Goal: Navigation & Orientation: Find specific page/section

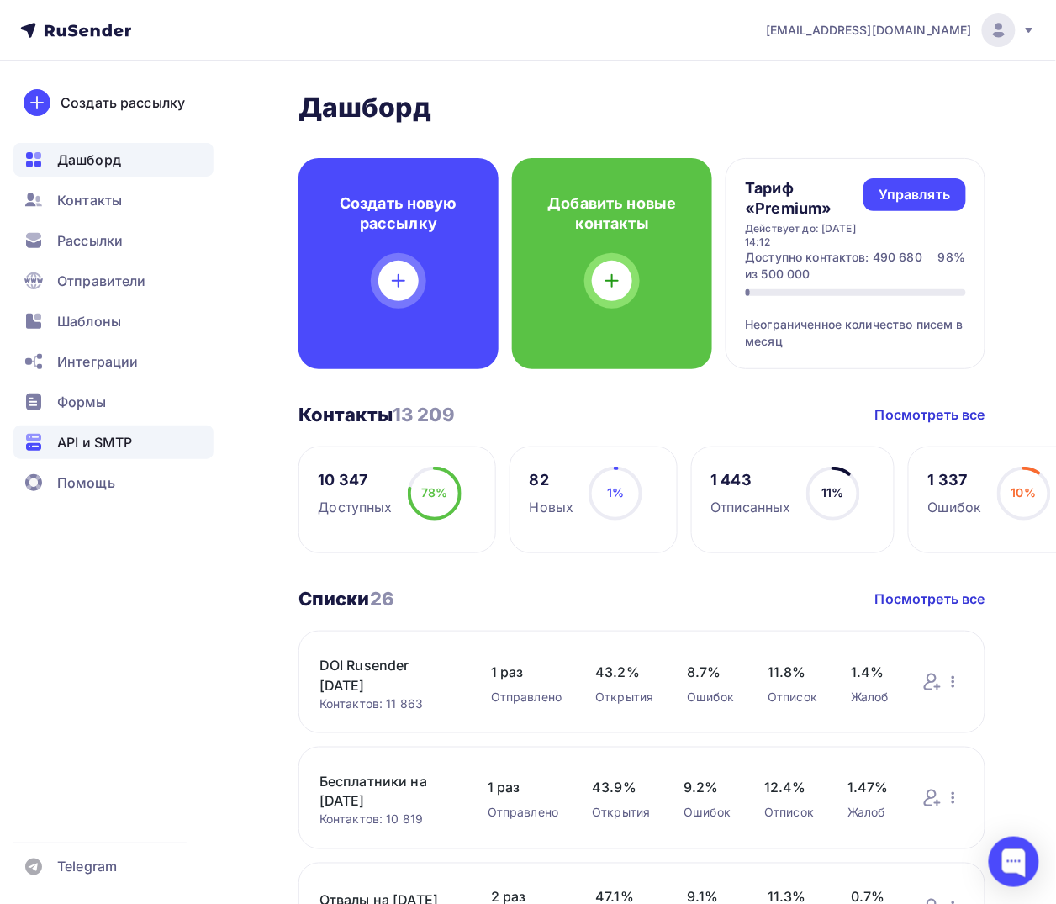
click at [94, 448] on span "API и SMTP" at bounding box center [94, 442] width 75 height 20
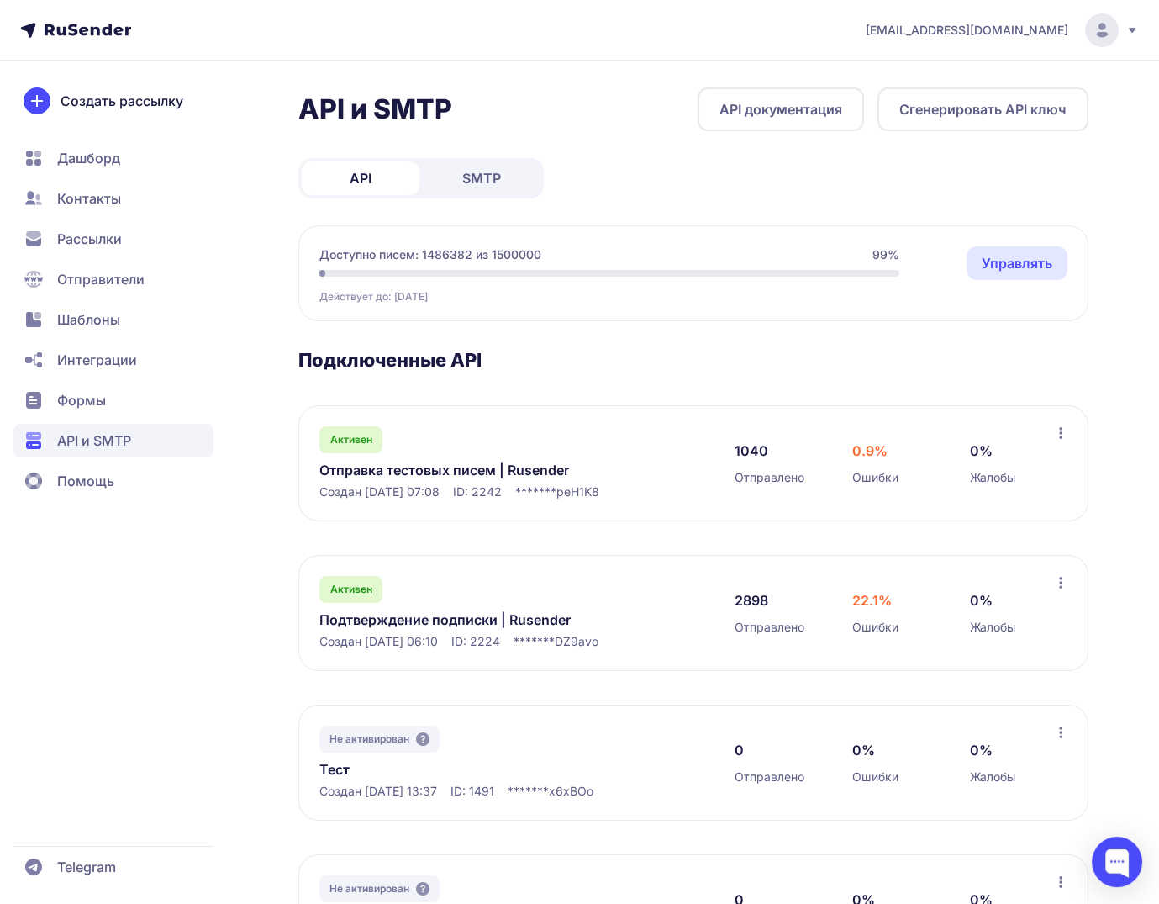
click at [472, 182] on span "SMTP" at bounding box center [481, 178] width 39 height 20
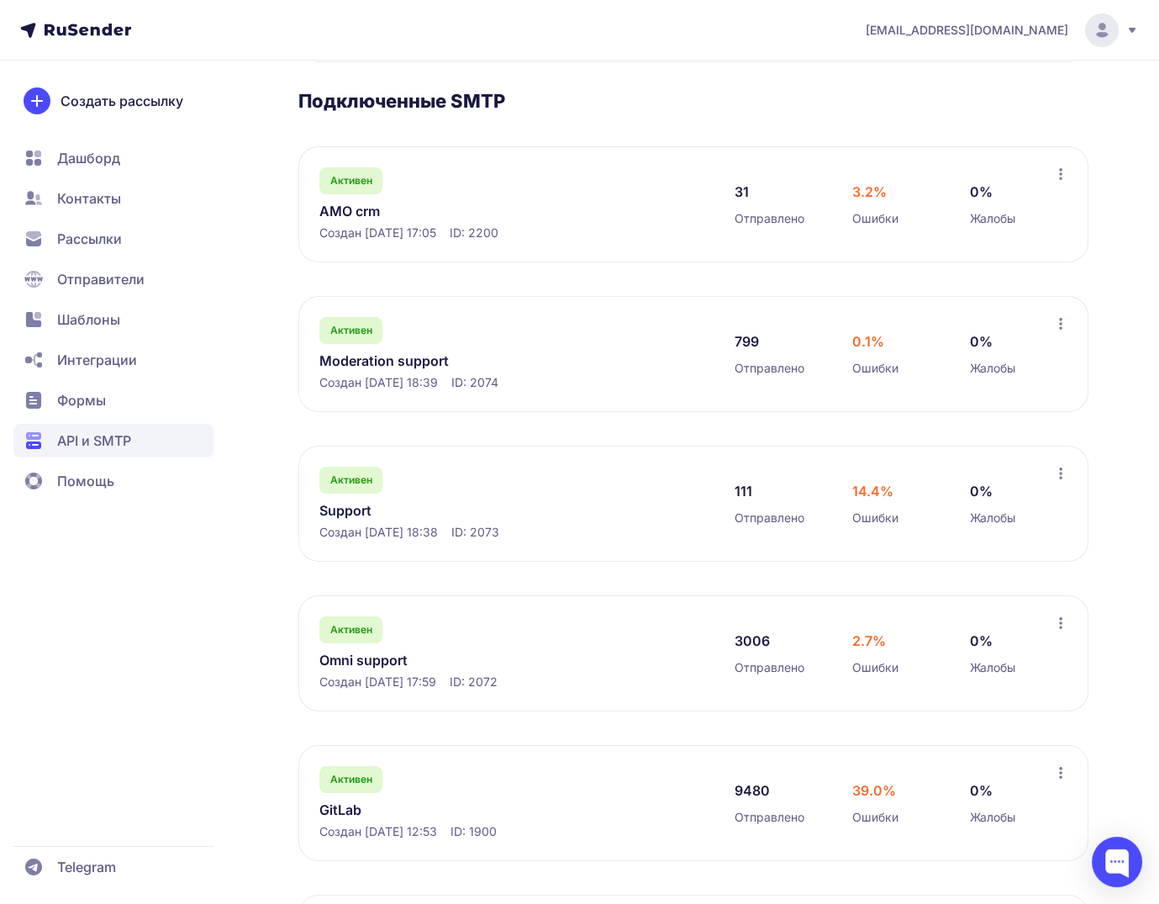
scroll to position [281, 0]
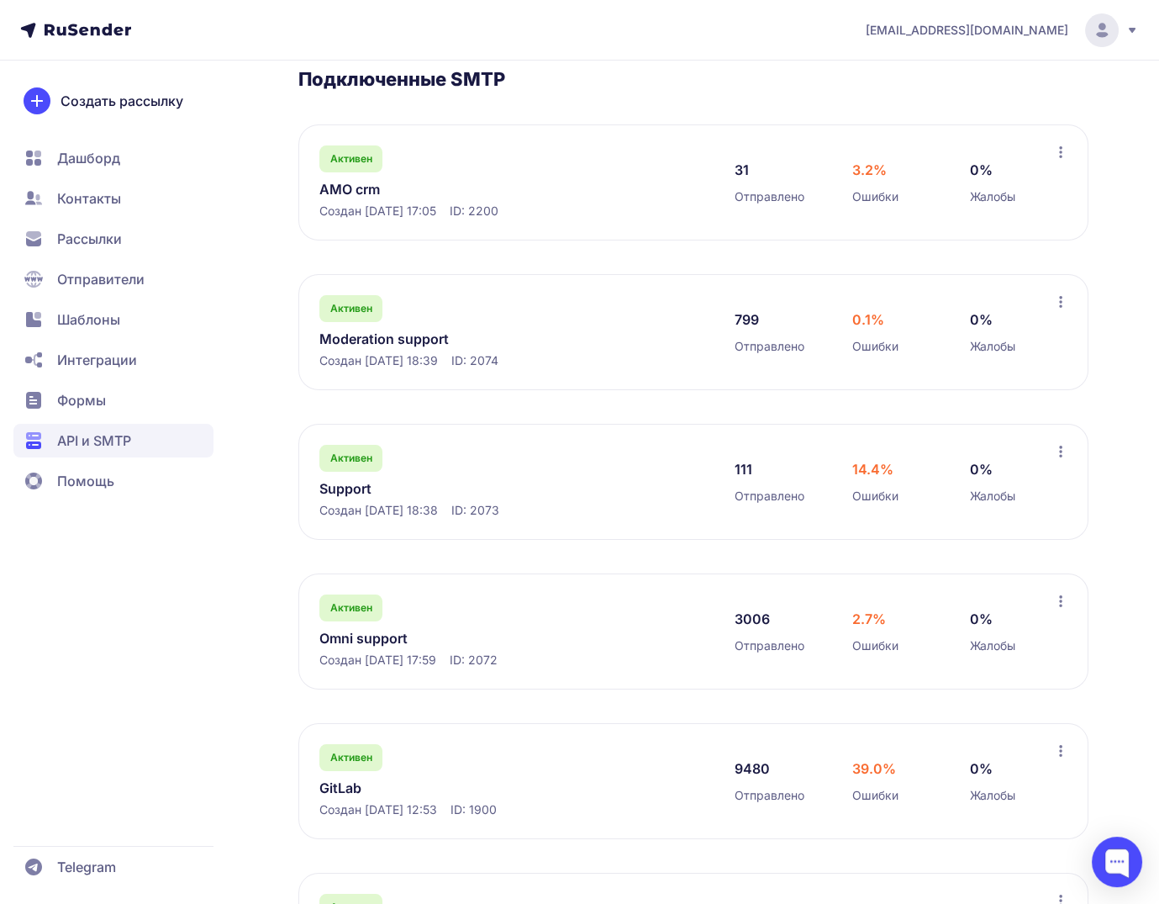
click at [358, 483] on link "Support" at bounding box center [491, 488] width 345 height 20
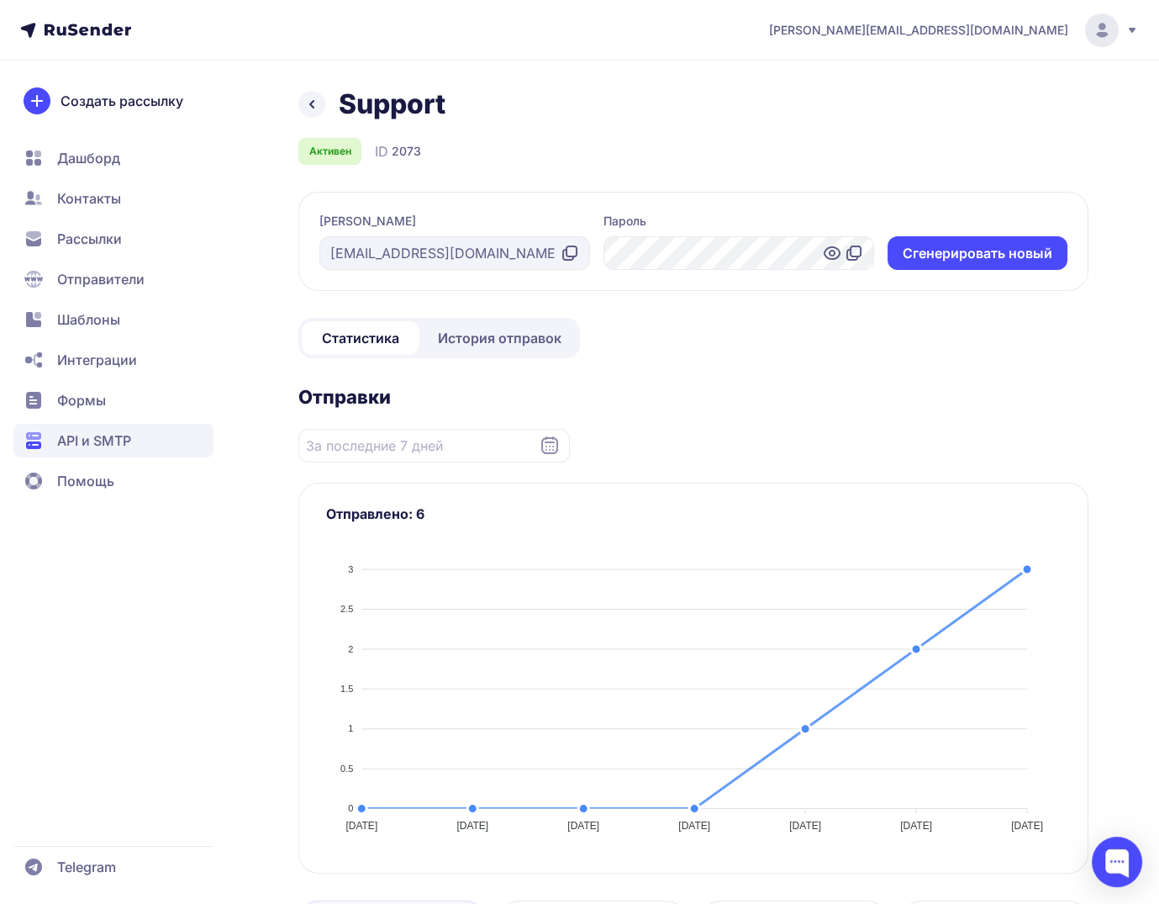
click at [322, 87] on div "Support" at bounding box center [693, 104] width 790 height 34
click at [316, 92] on link at bounding box center [311, 104] width 27 height 27
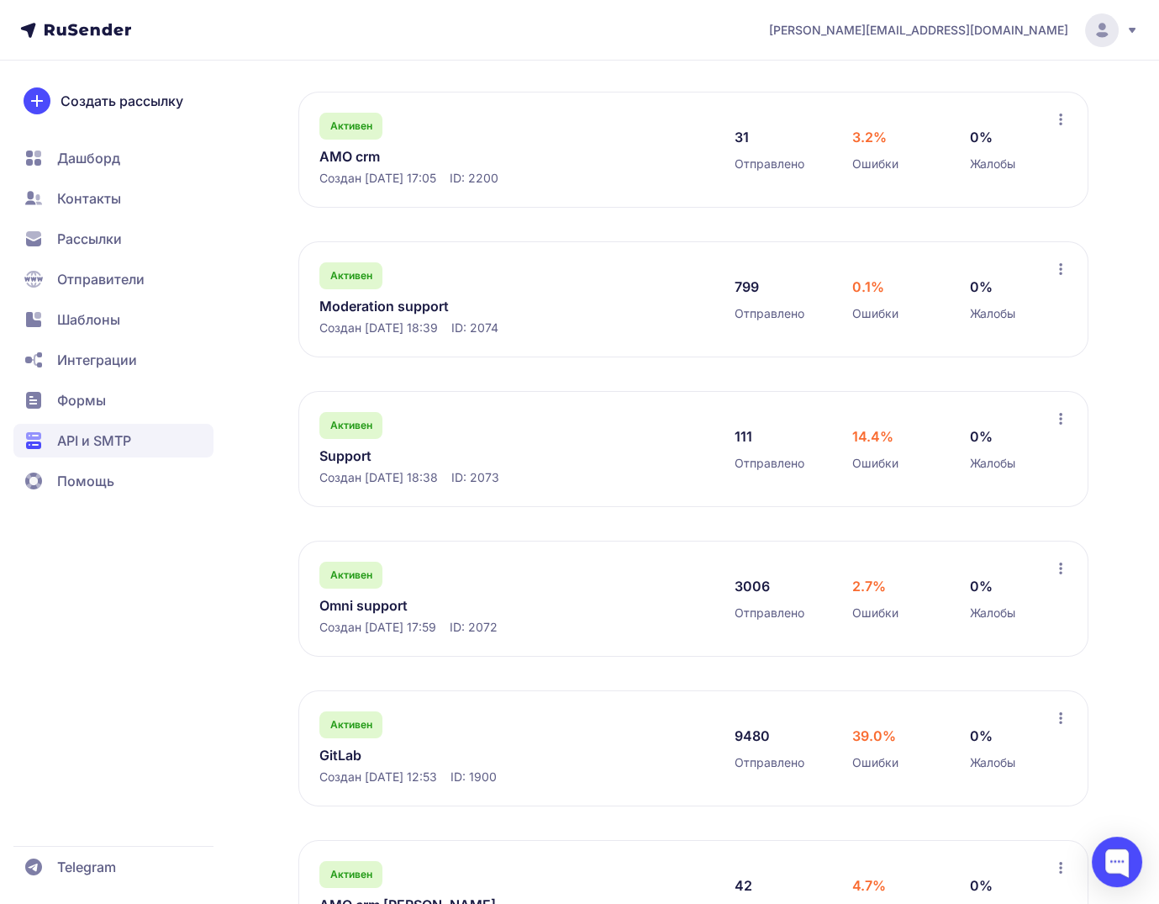
scroll to position [318, 0]
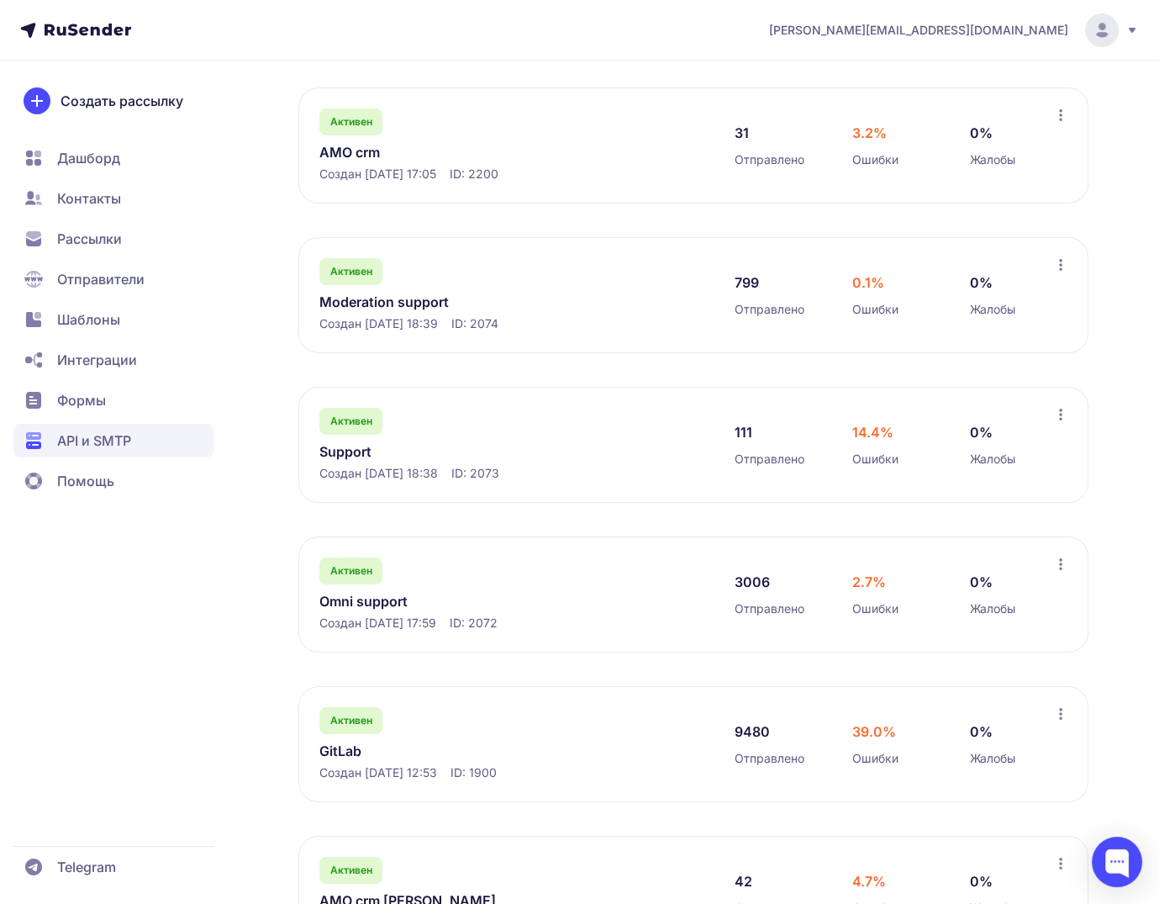
click at [420, 303] on link "Moderation support" at bounding box center [491, 302] width 345 height 20
click at [374, 603] on link "Omni support" at bounding box center [491, 601] width 345 height 20
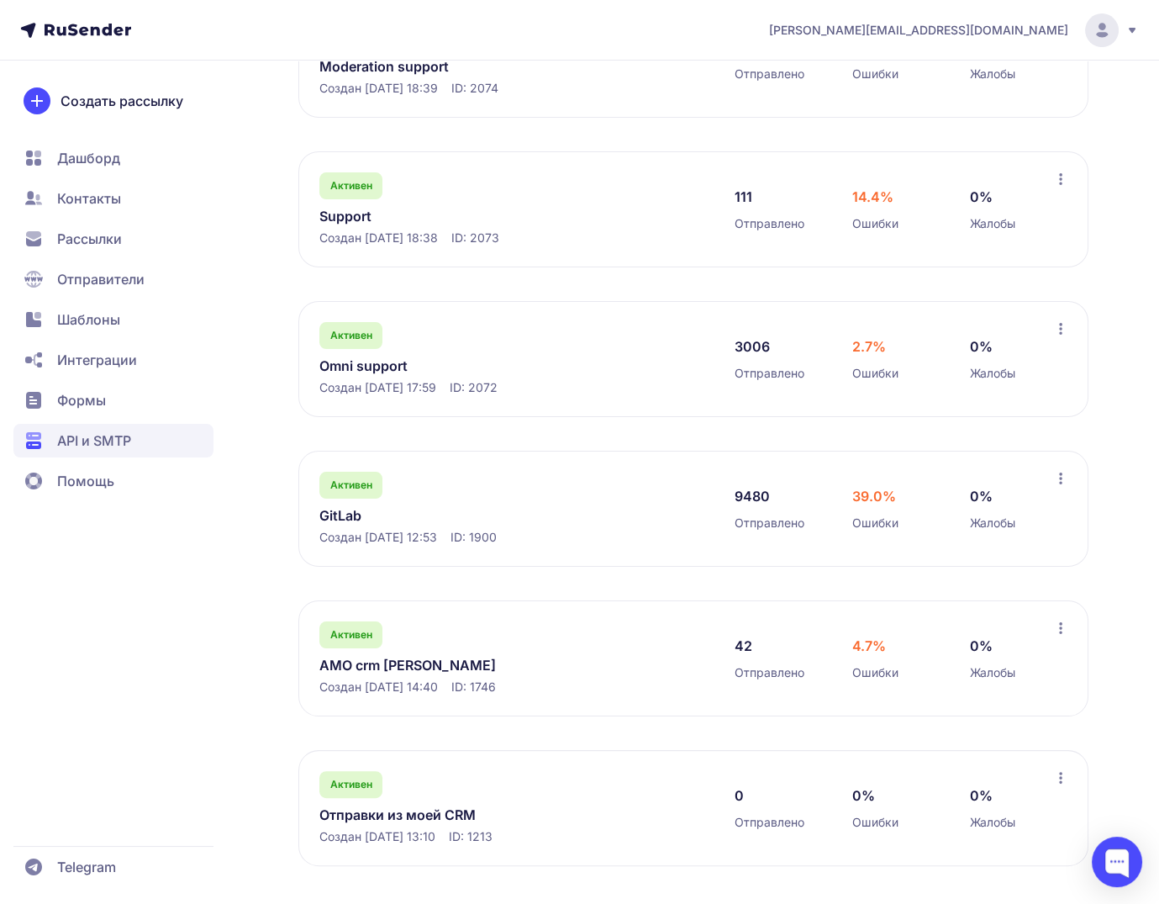
scroll to position [556, 0]
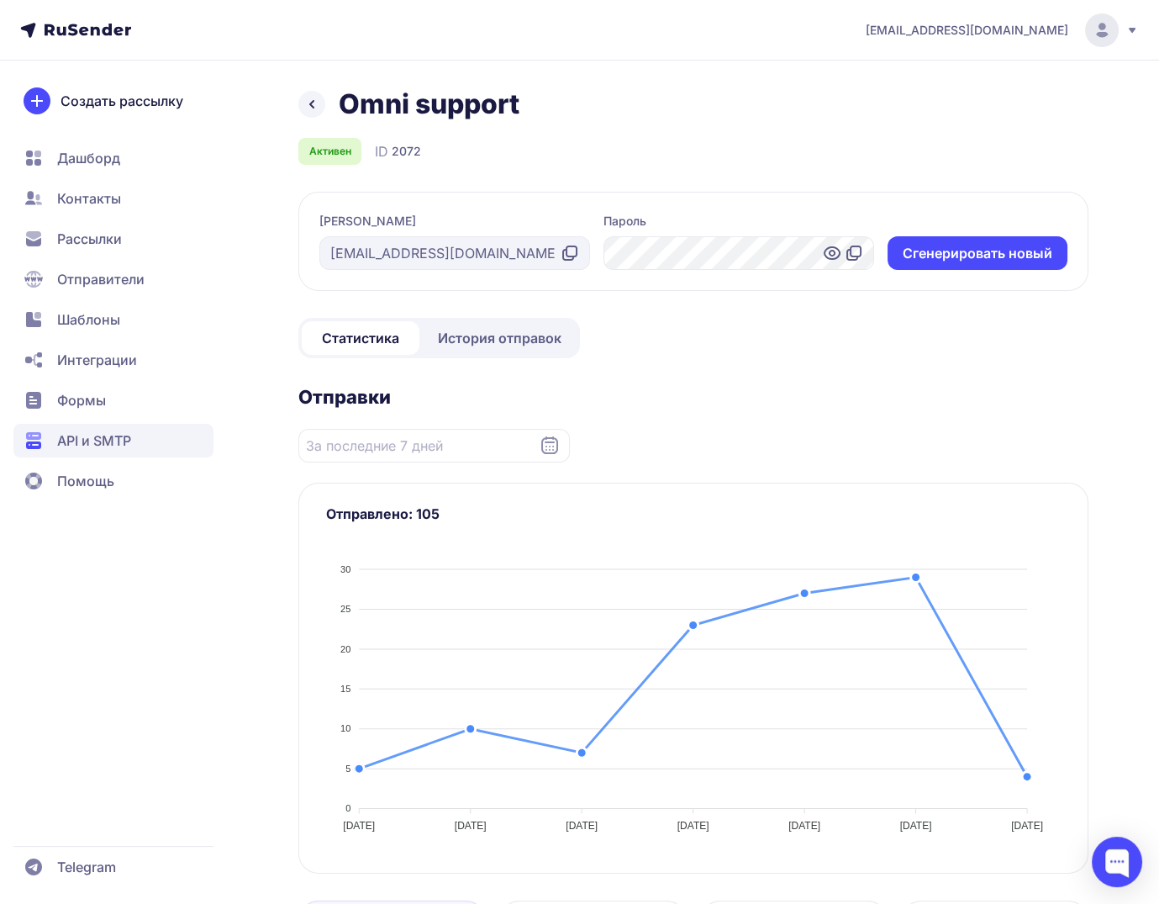
click at [480, 340] on span "История отправок" at bounding box center [500, 338] width 124 height 20
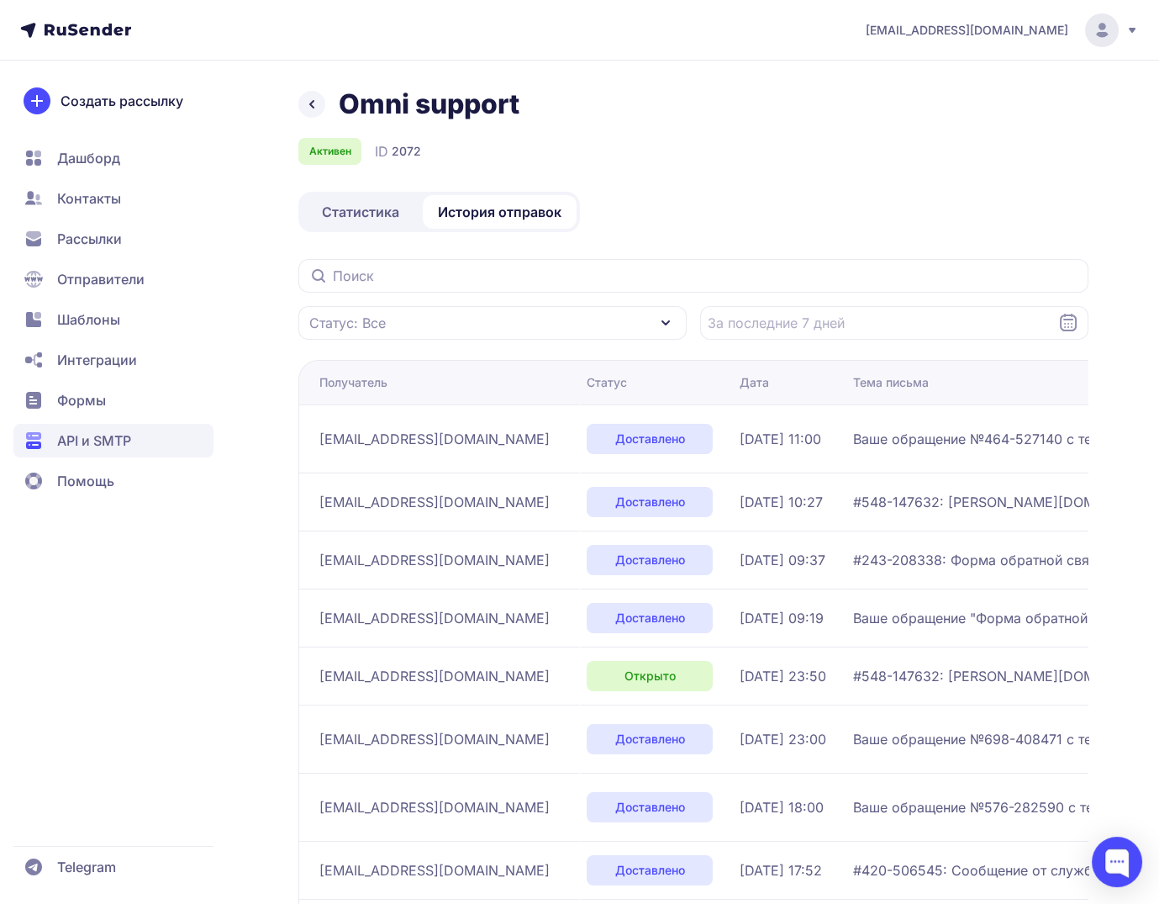
click at [343, 221] on span "Статистика" at bounding box center [360, 212] width 77 height 20
